Goal: Check status: Check status

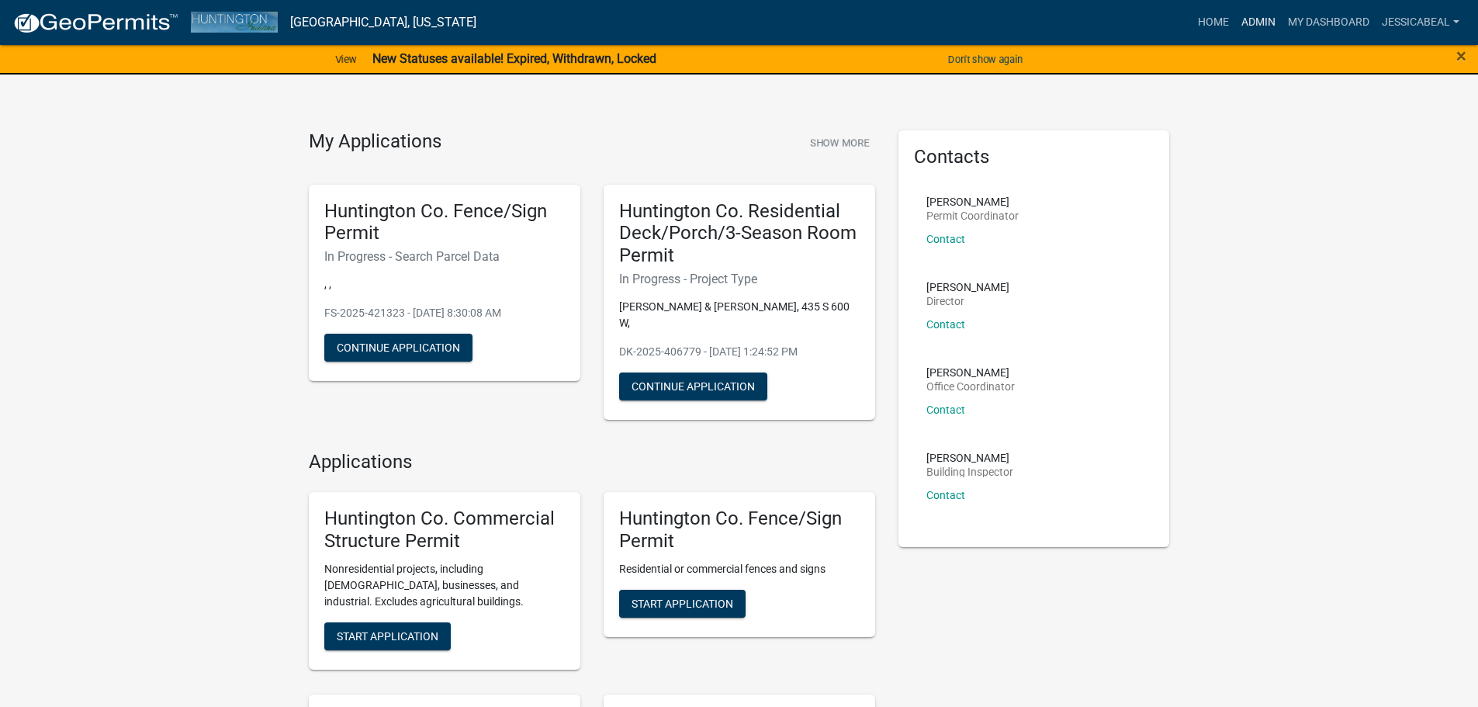
drag, startPoint x: 1260, startPoint y: 18, endPoint x: 1058, endPoint y: 23, distance: 201.8
click at [726, 18] on link "Admin" at bounding box center [1258, 22] width 47 height 29
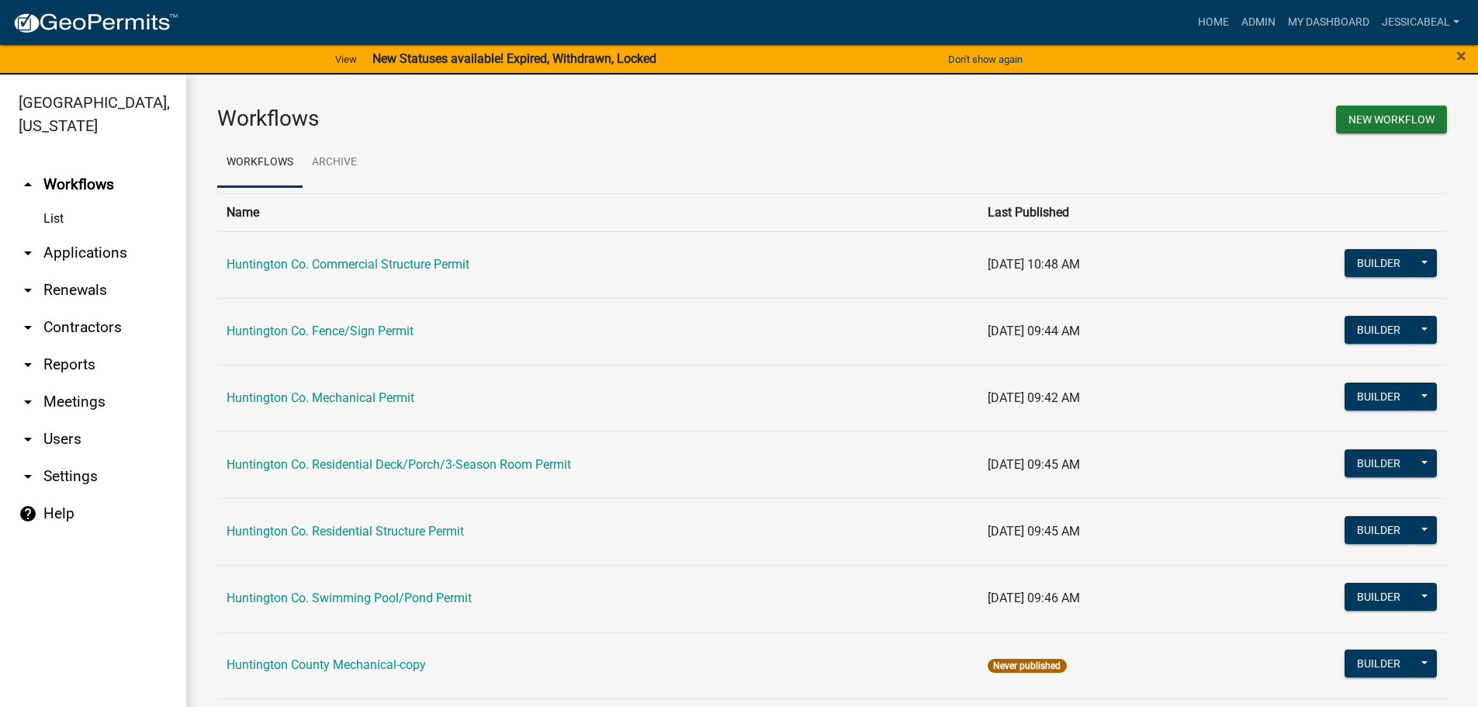
click at [63, 247] on link "arrow_drop_down Applications" at bounding box center [93, 252] width 186 height 37
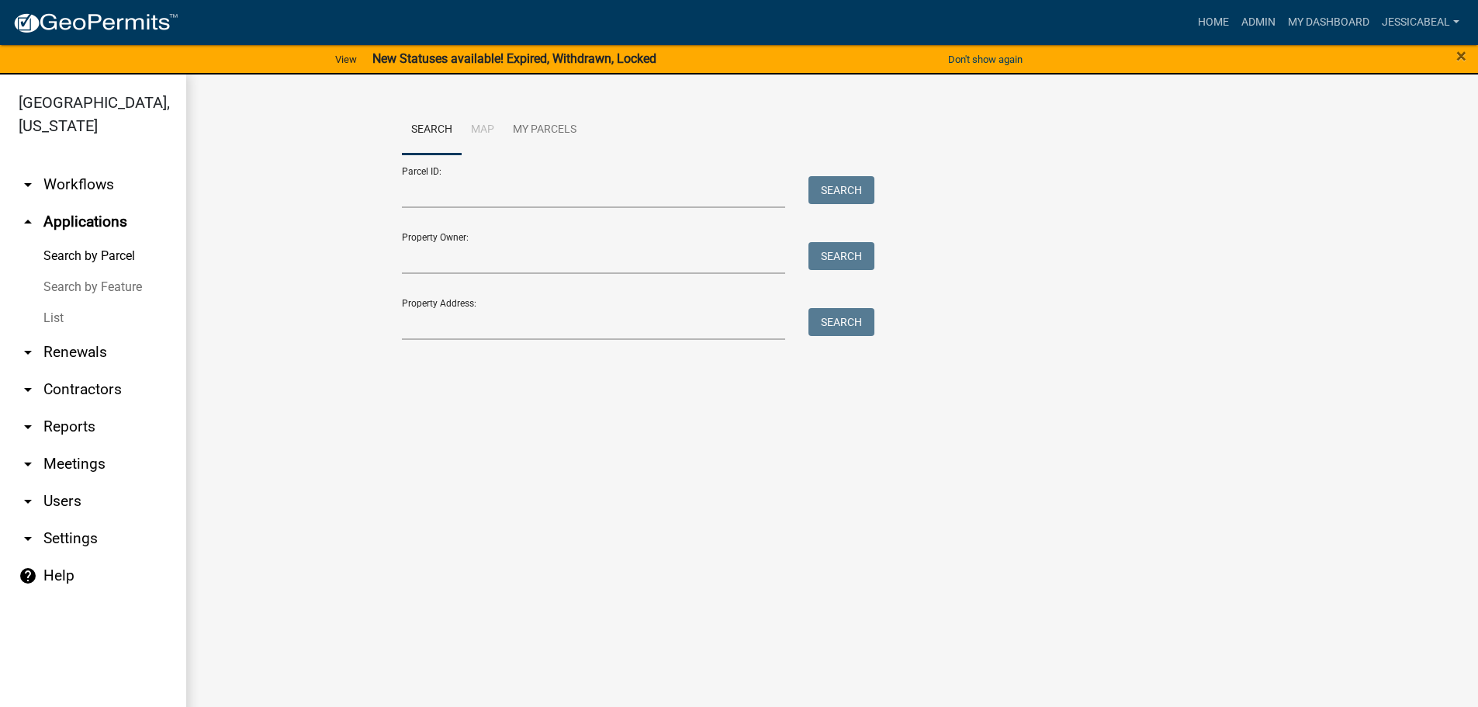
click at [54, 303] on link "List" at bounding box center [93, 318] width 186 height 31
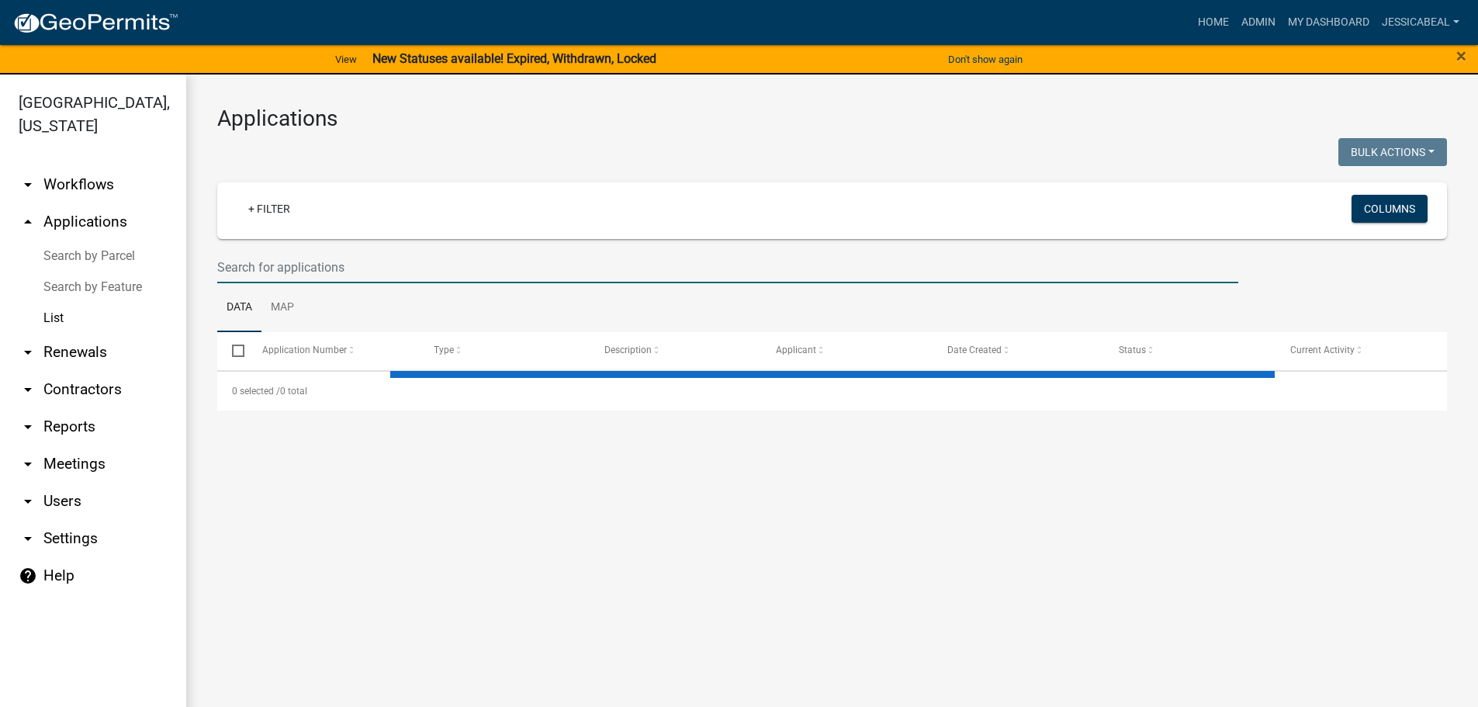
click at [237, 268] on input "text" at bounding box center [727, 267] width 1021 height 32
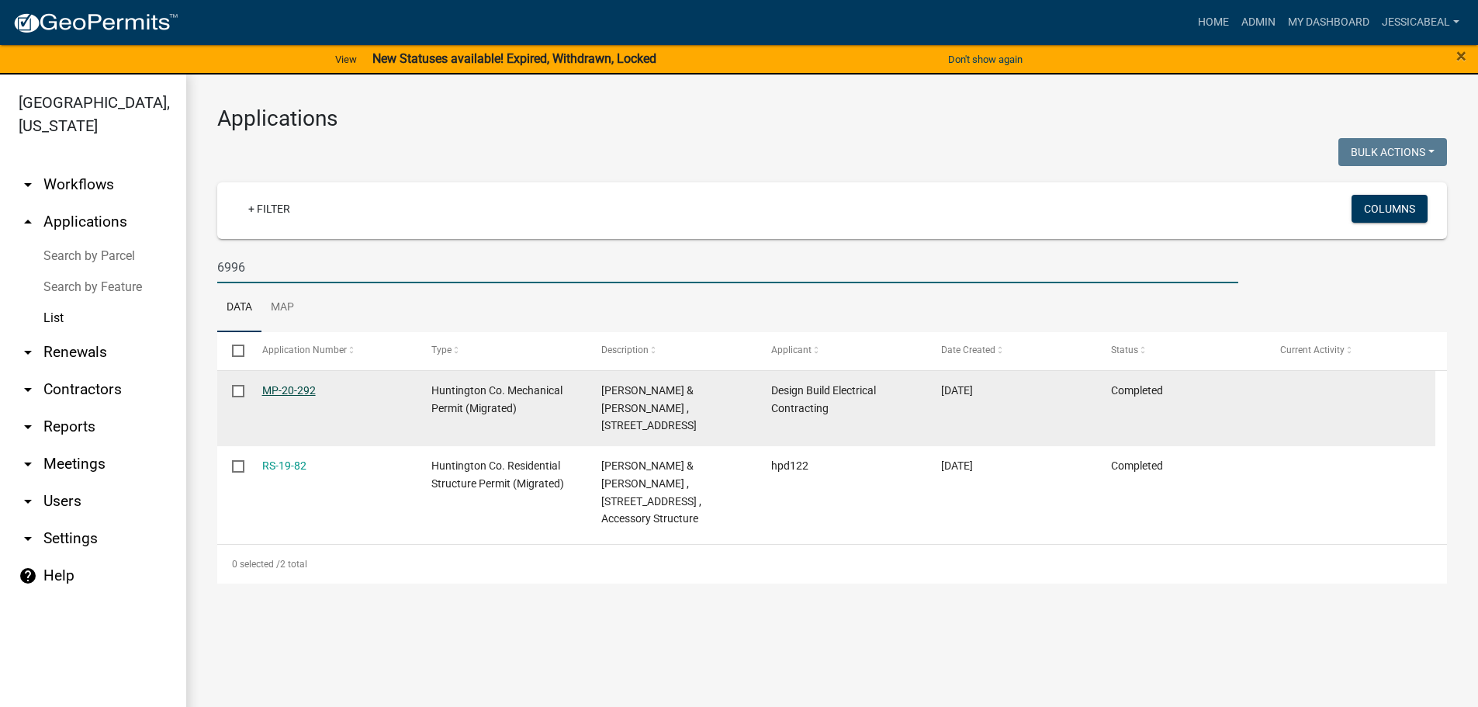
type input "6996"
click at [275, 385] on link "MP-20-292" at bounding box center [289, 390] width 54 height 12
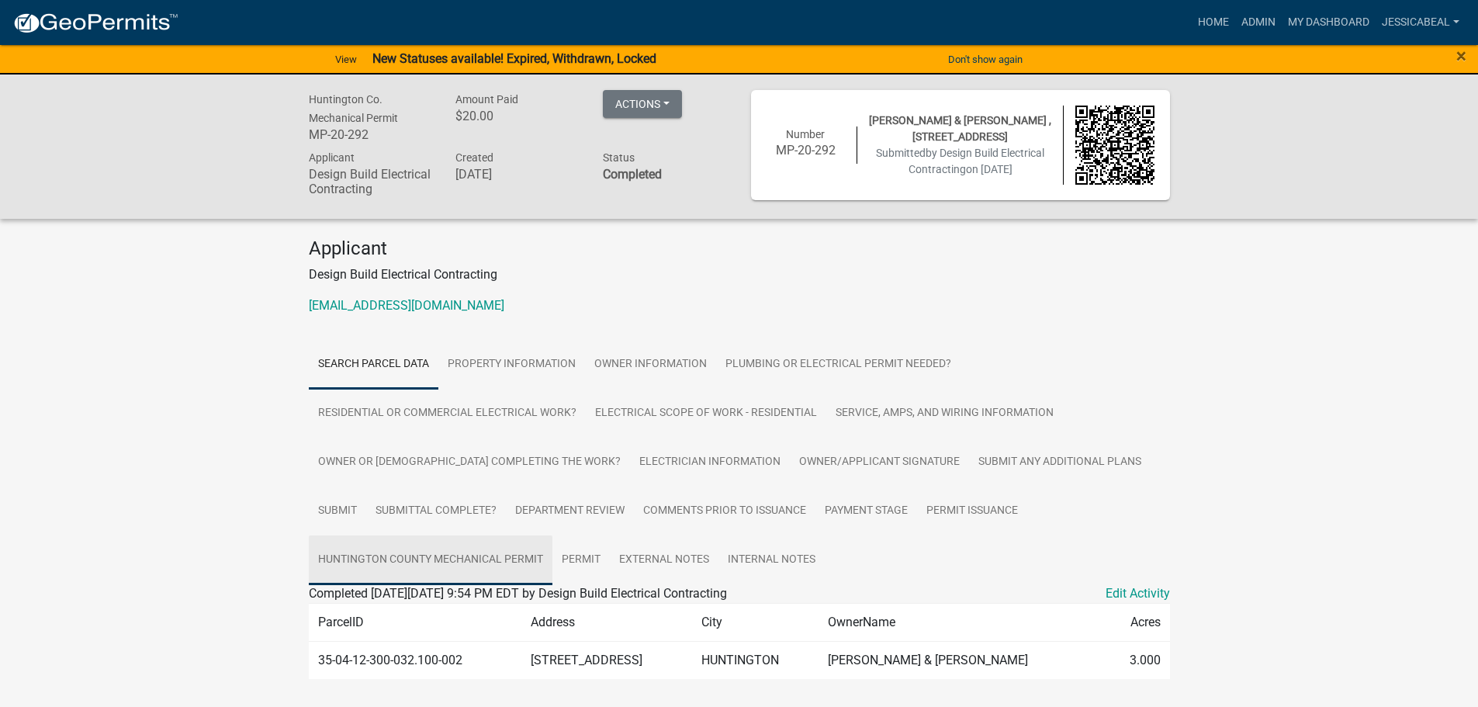
click at [480, 508] on link "Huntington County Mechanical Permit" at bounding box center [431, 560] width 244 height 50
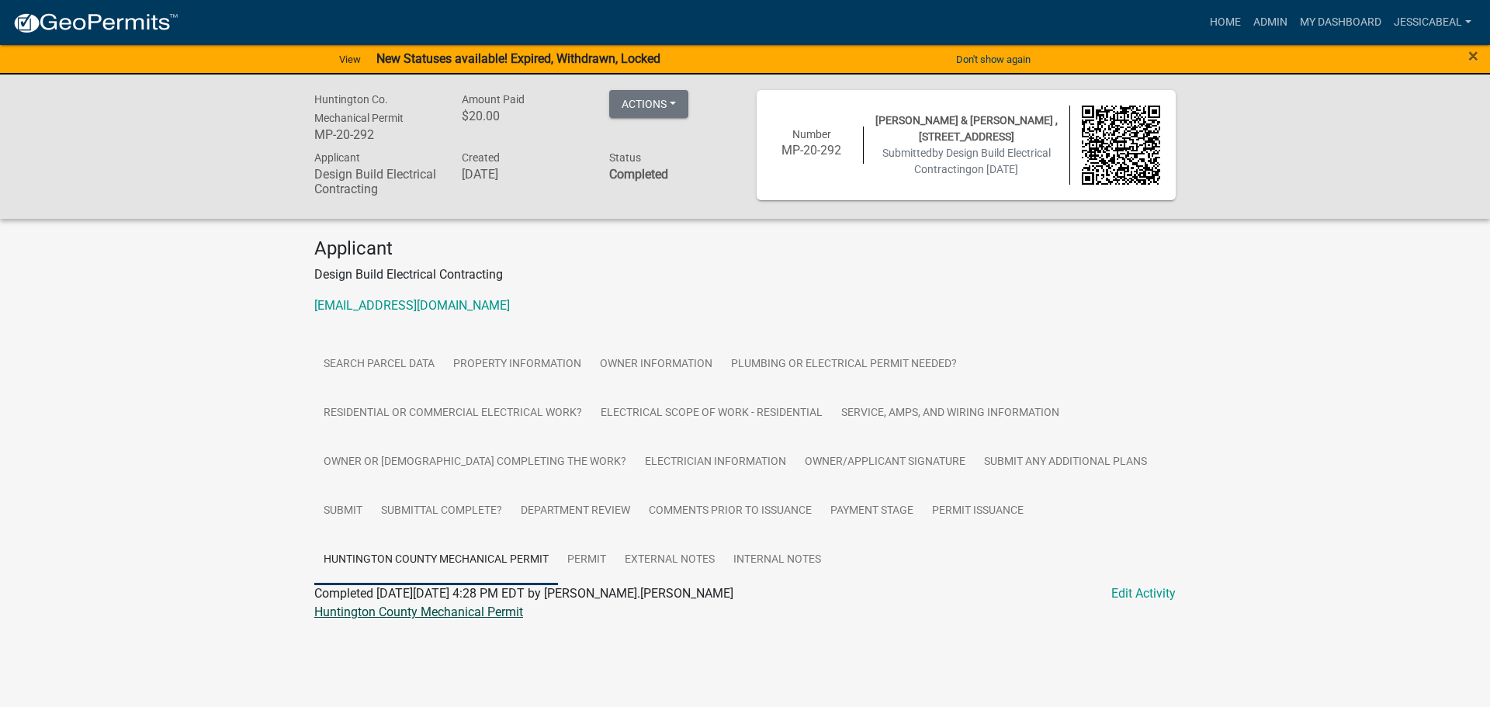
click at [359, 508] on link "Huntington County Mechanical Permit" at bounding box center [418, 612] width 209 height 15
drag, startPoint x: 1258, startPoint y: 21, endPoint x: 934, endPoint y: 88, distance: 330.6
click at [726, 21] on link "Admin" at bounding box center [1270, 22] width 47 height 29
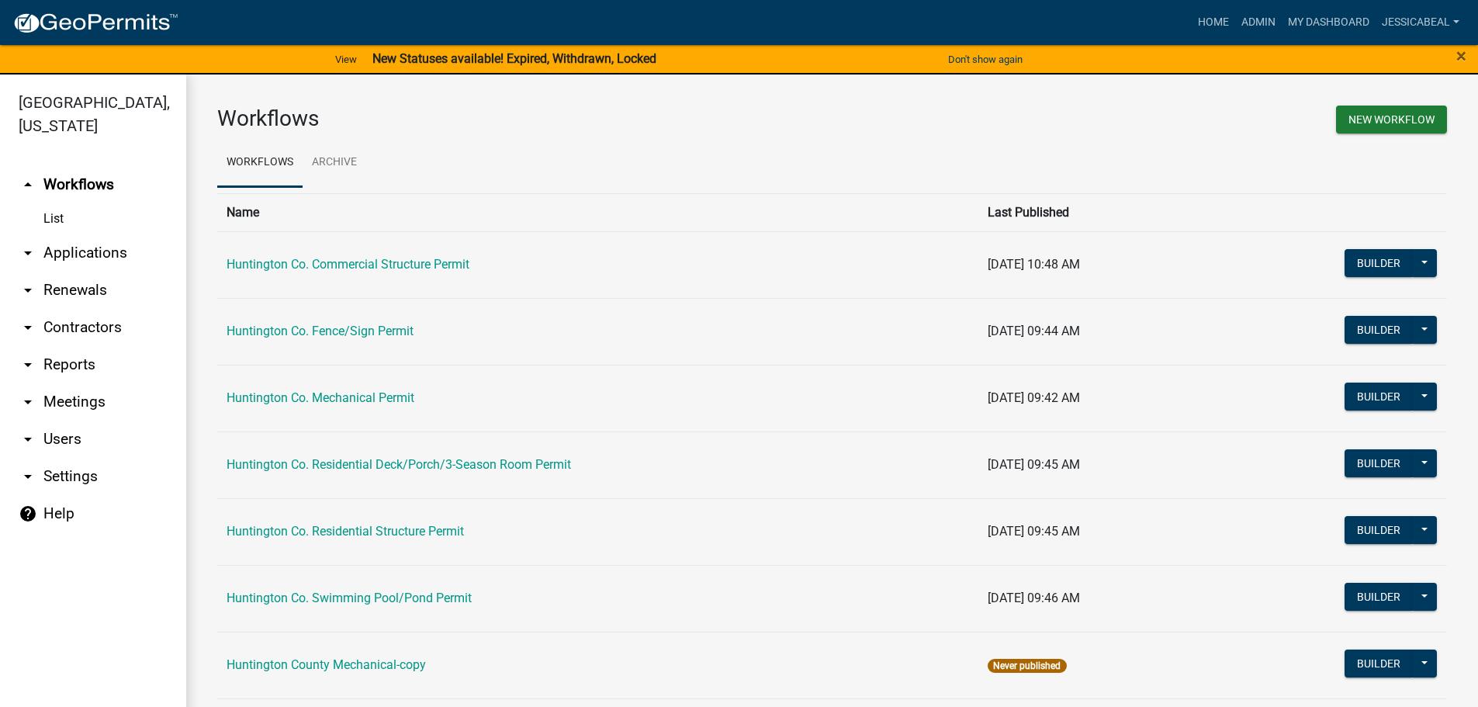
drag, startPoint x: 84, startPoint y: 244, endPoint x: 82, endPoint y: 286, distance: 41.9
click at [84, 245] on link "arrow_drop_down Applications" at bounding box center [93, 252] width 186 height 37
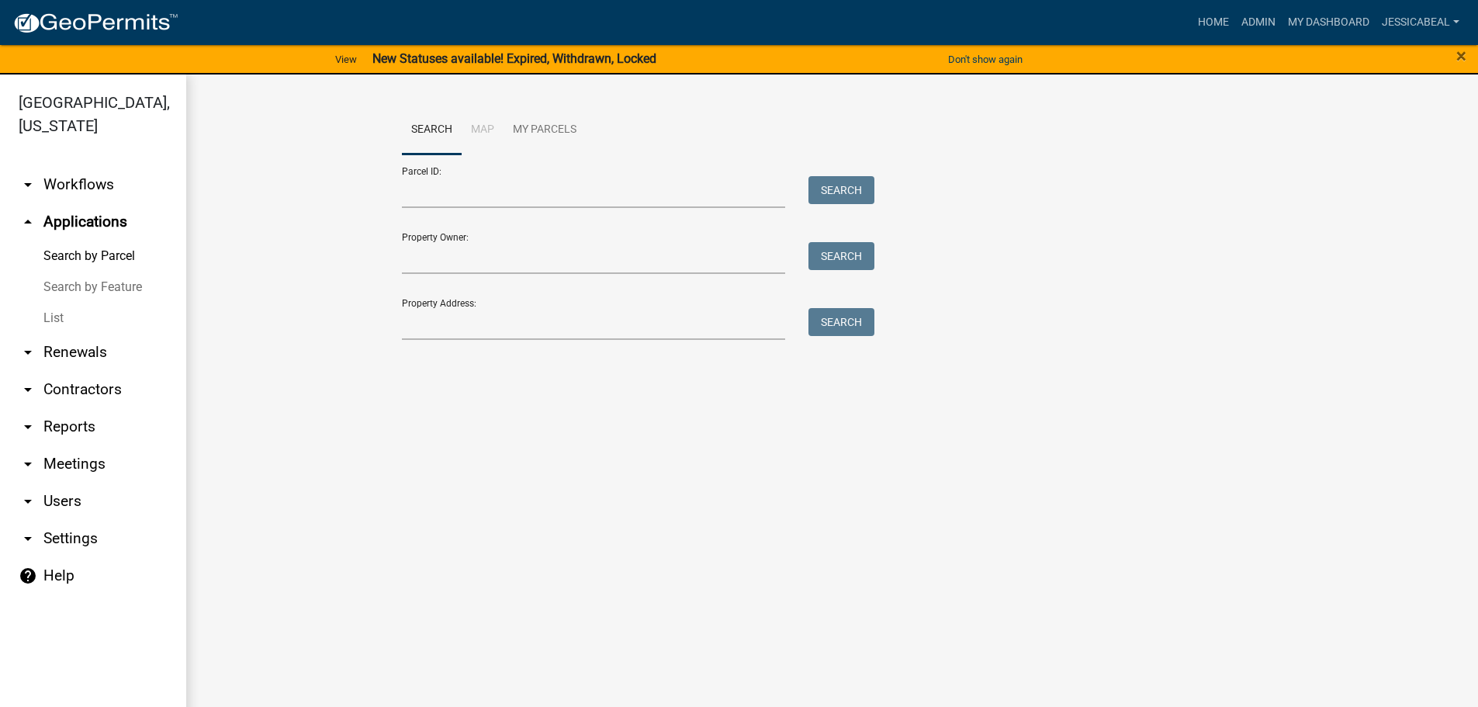
click at [57, 302] on link "Search by Feature" at bounding box center [93, 287] width 186 height 31
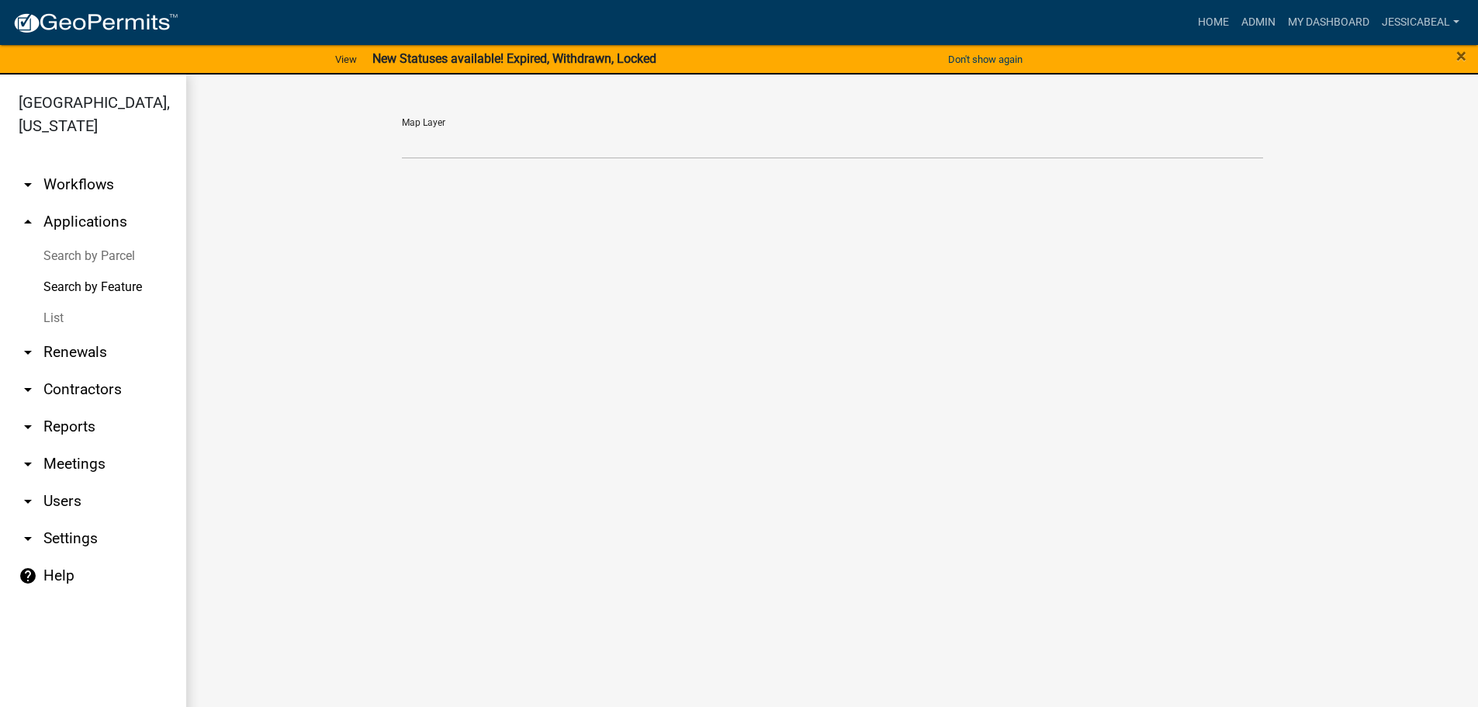
click at [60, 317] on link "List" at bounding box center [93, 318] width 186 height 31
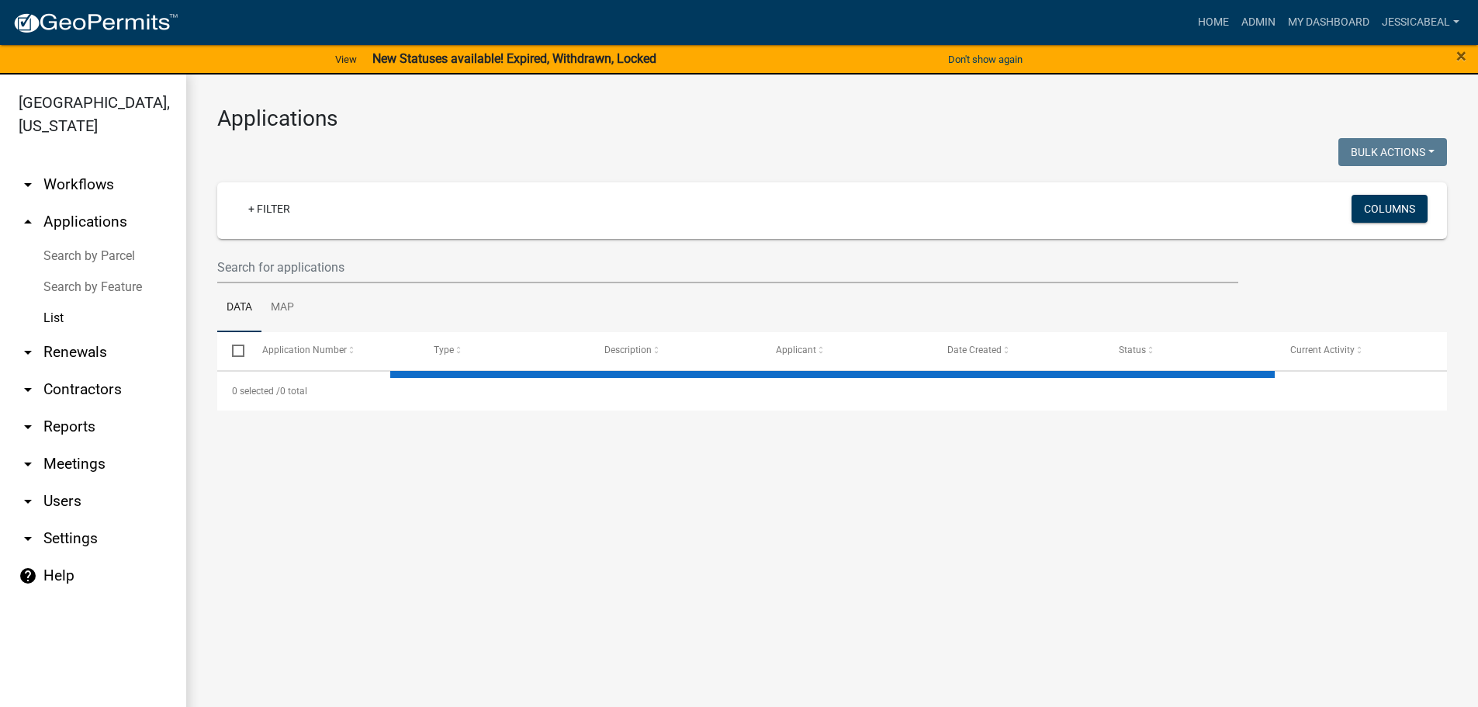
click at [244, 248] on wm-filter-builder "+ Filter Columns" at bounding box center [832, 232] width 1230 height 101
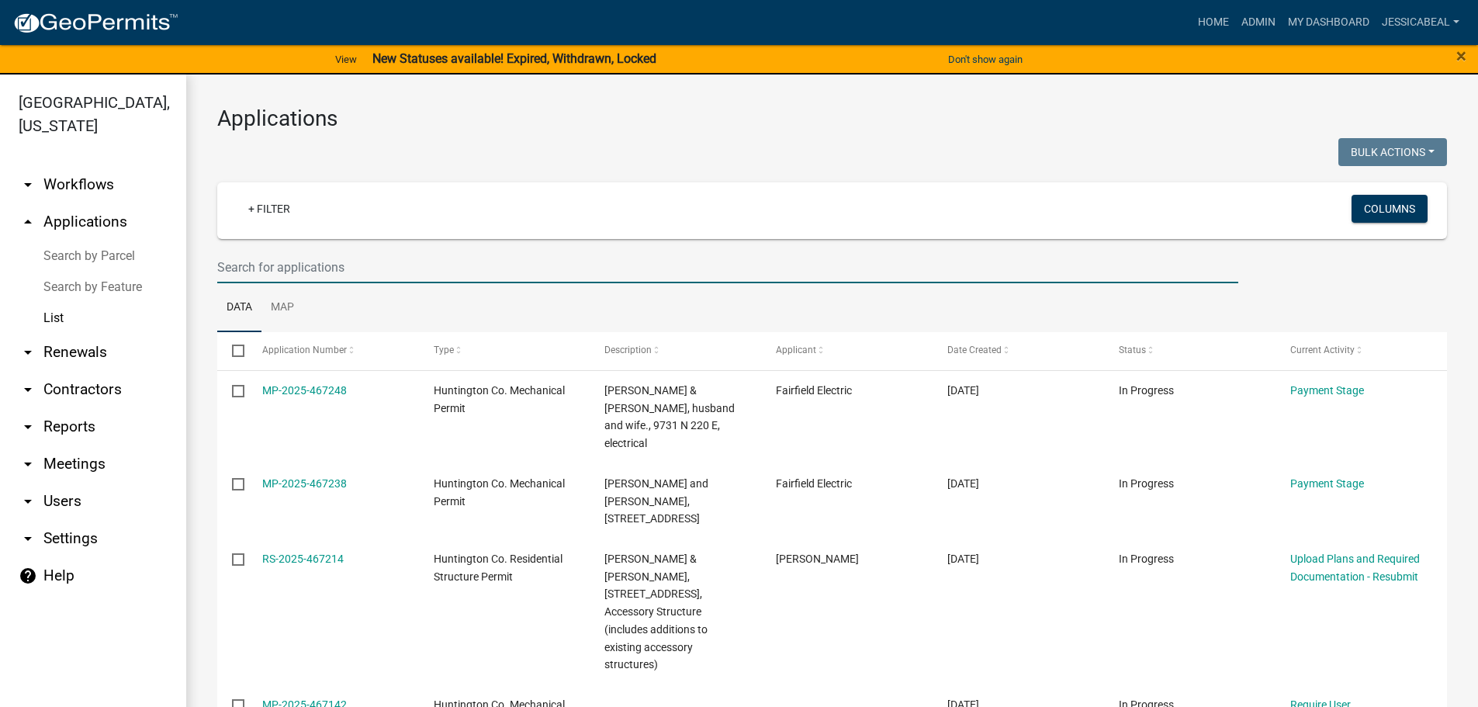
click at [246, 265] on input "text" at bounding box center [727, 267] width 1021 height 32
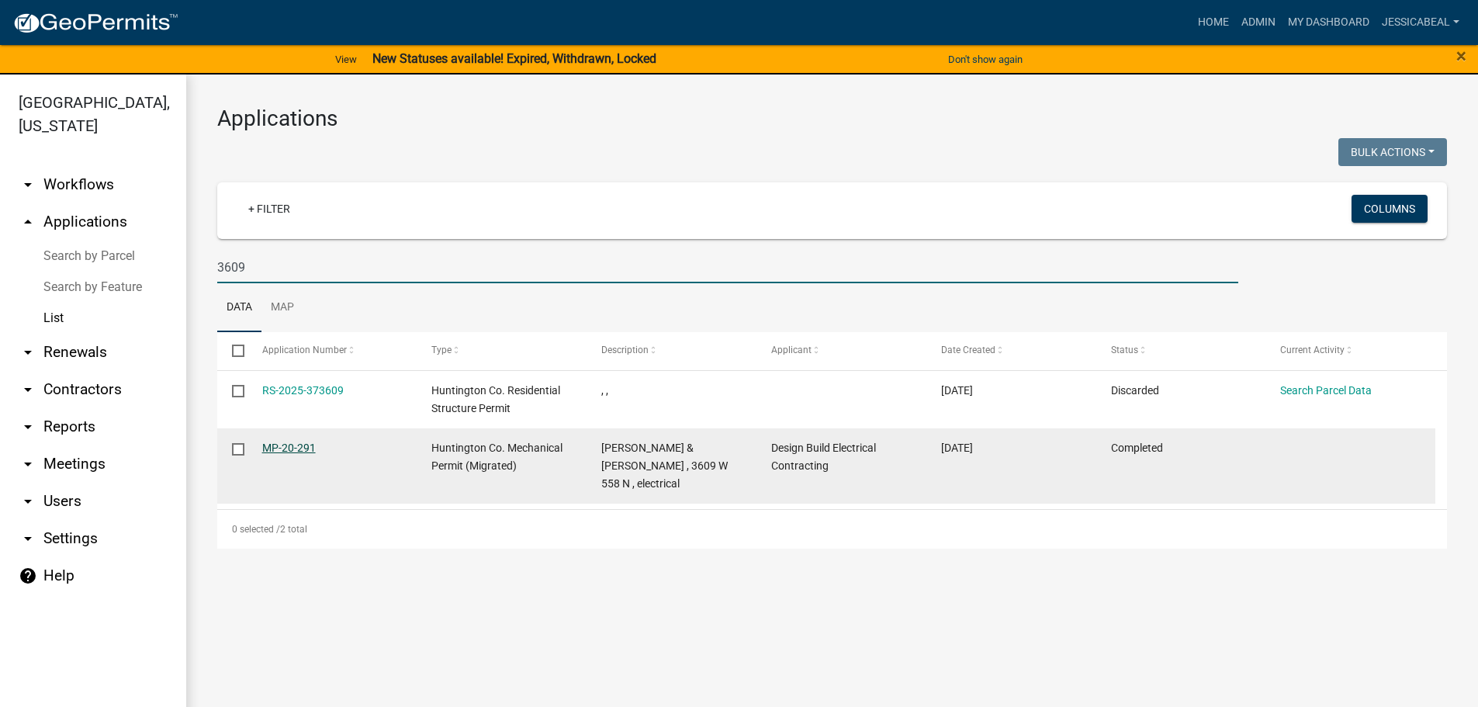
type input "3609"
click at [279, 446] on link "MP-20-291" at bounding box center [289, 448] width 54 height 12
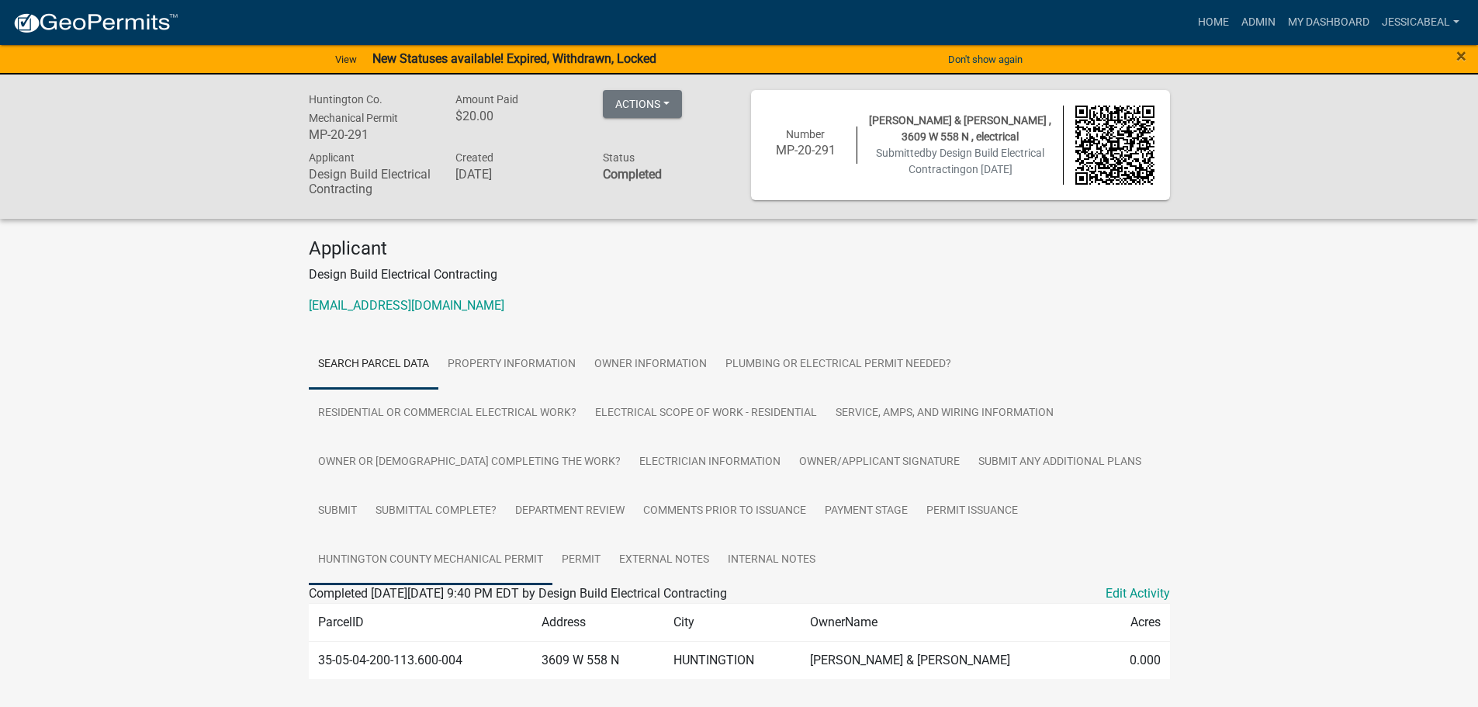
click at [445, 508] on link "Huntington County Mechanical Permit" at bounding box center [431, 560] width 244 height 50
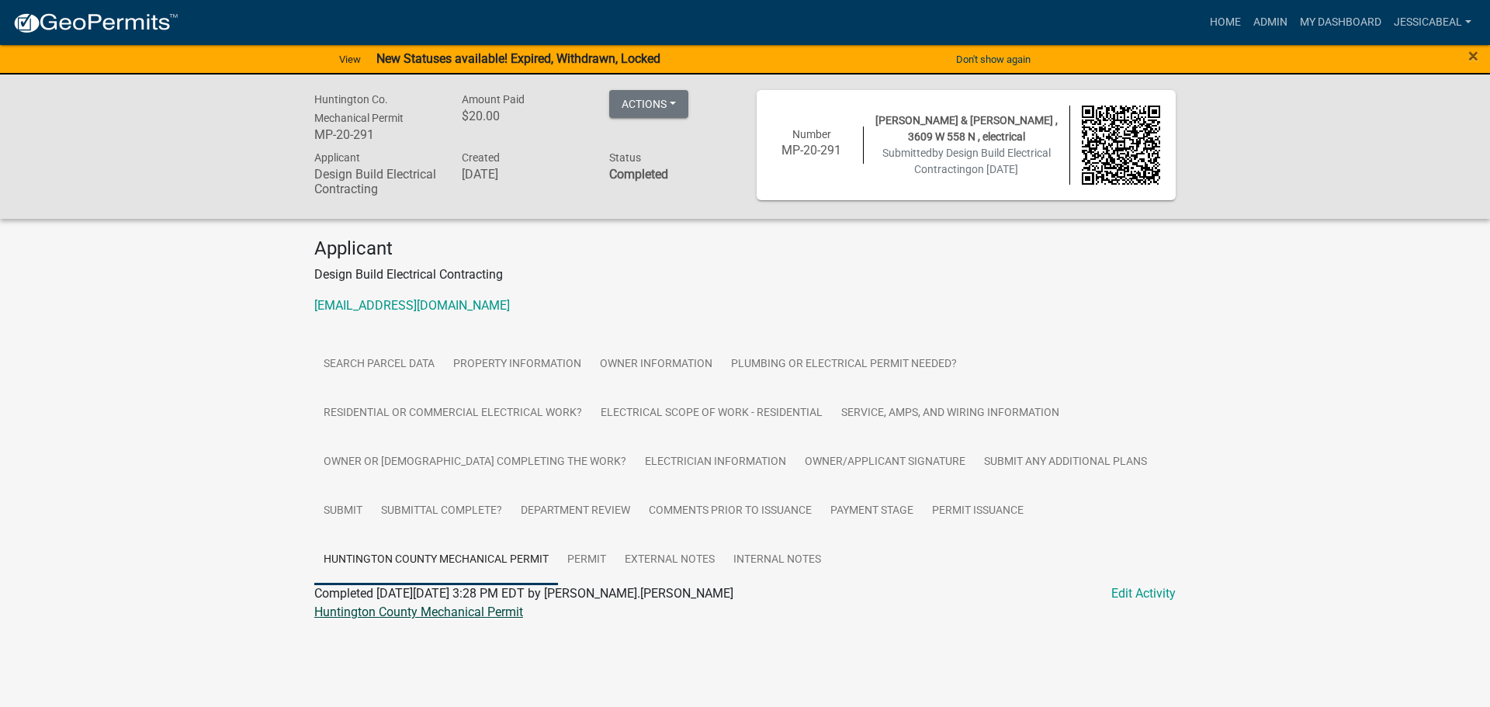
click at [416, 508] on link "Huntington County Mechanical Permit" at bounding box center [418, 612] width 209 height 15
